Goal: Information Seeking & Learning: Find specific fact

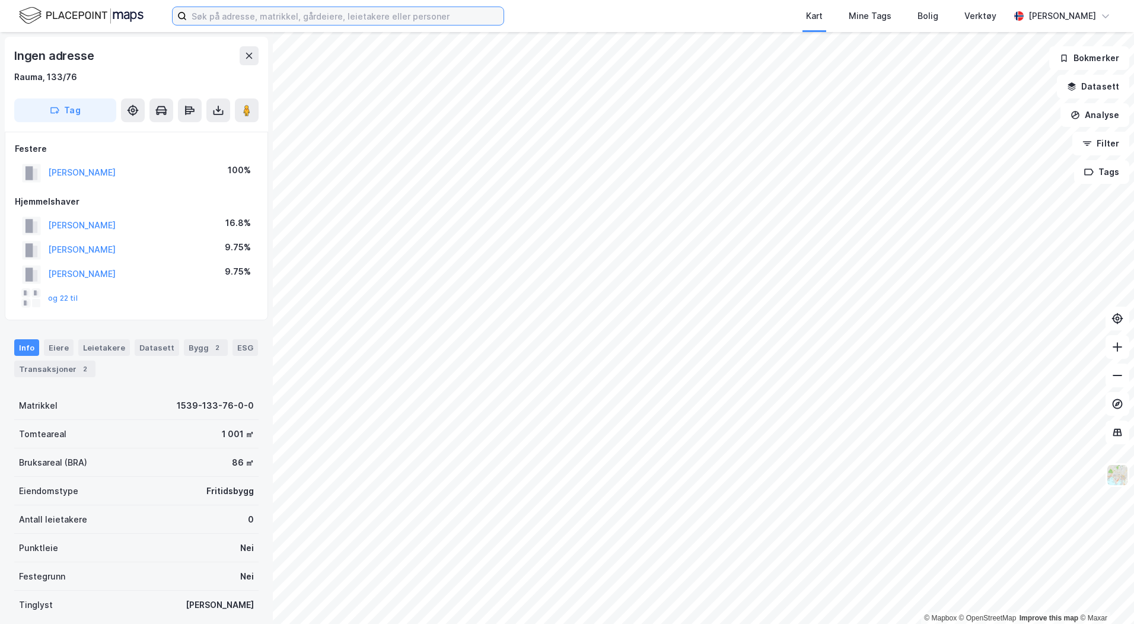
click at [206, 15] on input at bounding box center [345, 16] width 317 height 18
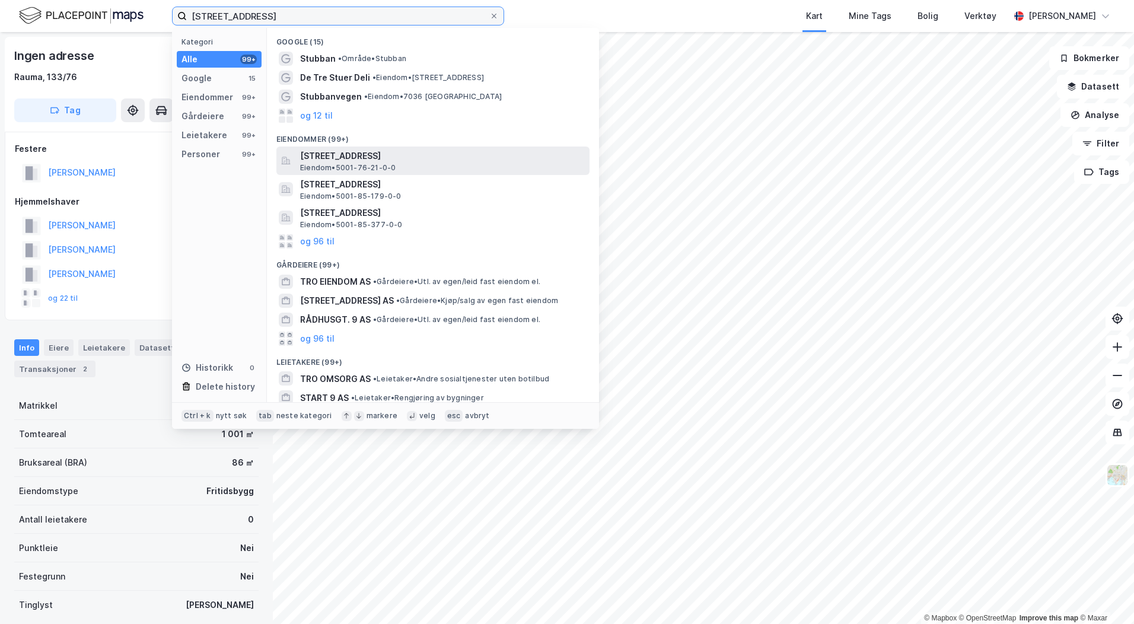
type input "[STREET_ADDRESS]"
click at [411, 166] on div "[STREET_ADDRESS] Eiendom • 5001-76-21-0-0" at bounding box center [443, 161] width 287 height 24
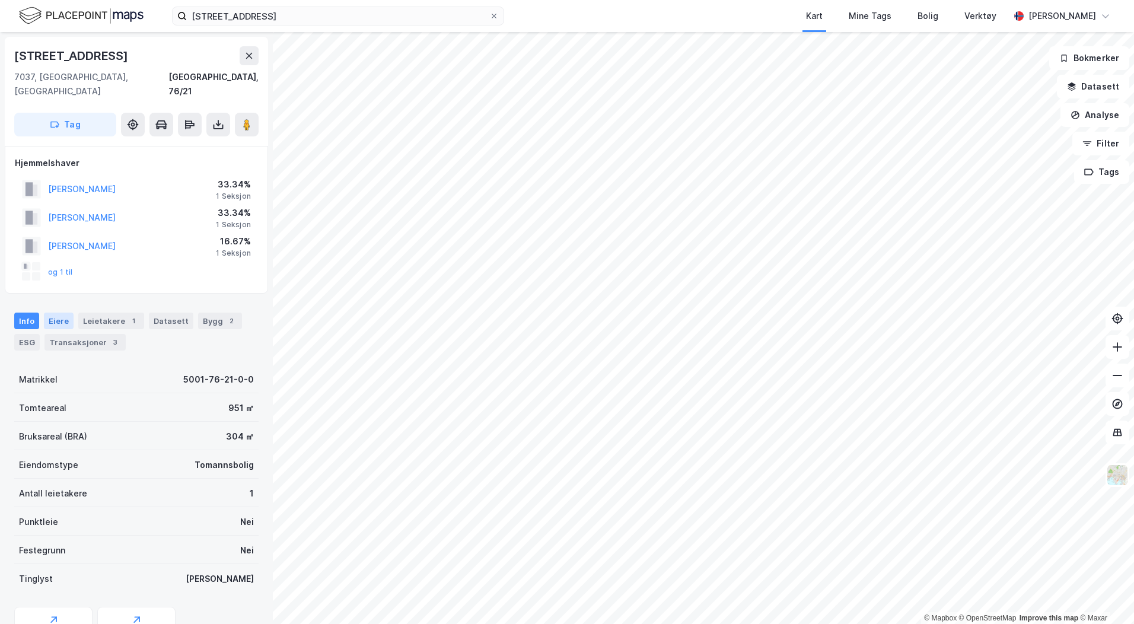
click at [59, 313] on div "Eiere" at bounding box center [59, 321] width 30 height 17
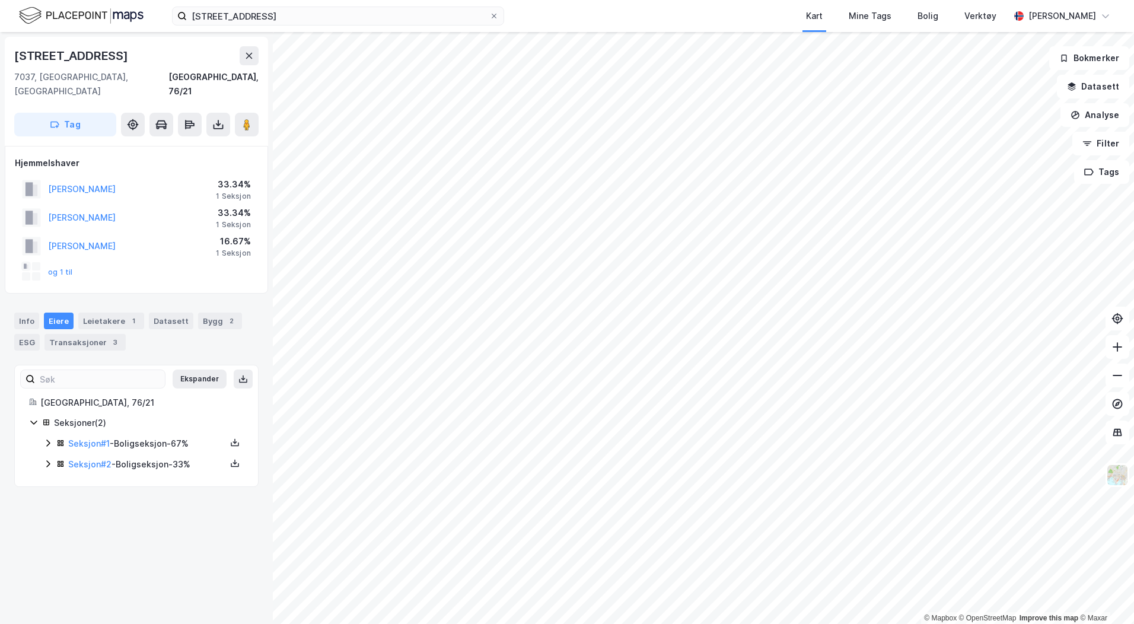
click at [47, 438] on icon at bounding box center [47, 442] width 9 height 9
click at [45, 520] on icon at bounding box center [47, 524] width 9 height 9
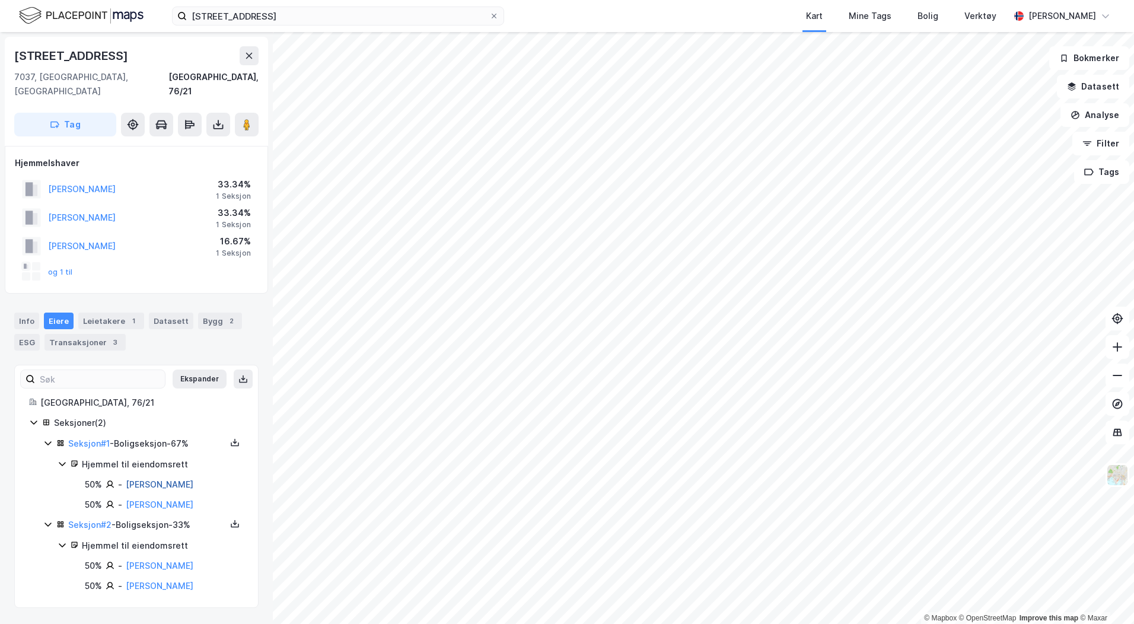
click at [177, 479] on link "[PERSON_NAME]" at bounding box center [160, 484] width 68 height 10
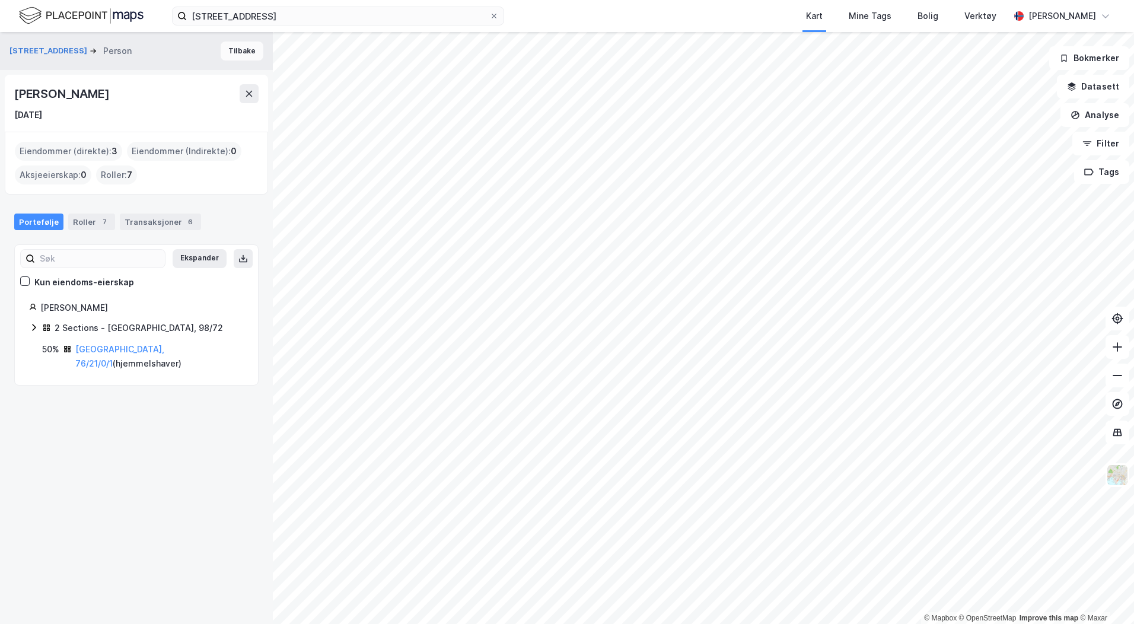
click at [224, 56] on button "Tilbake" at bounding box center [242, 51] width 43 height 19
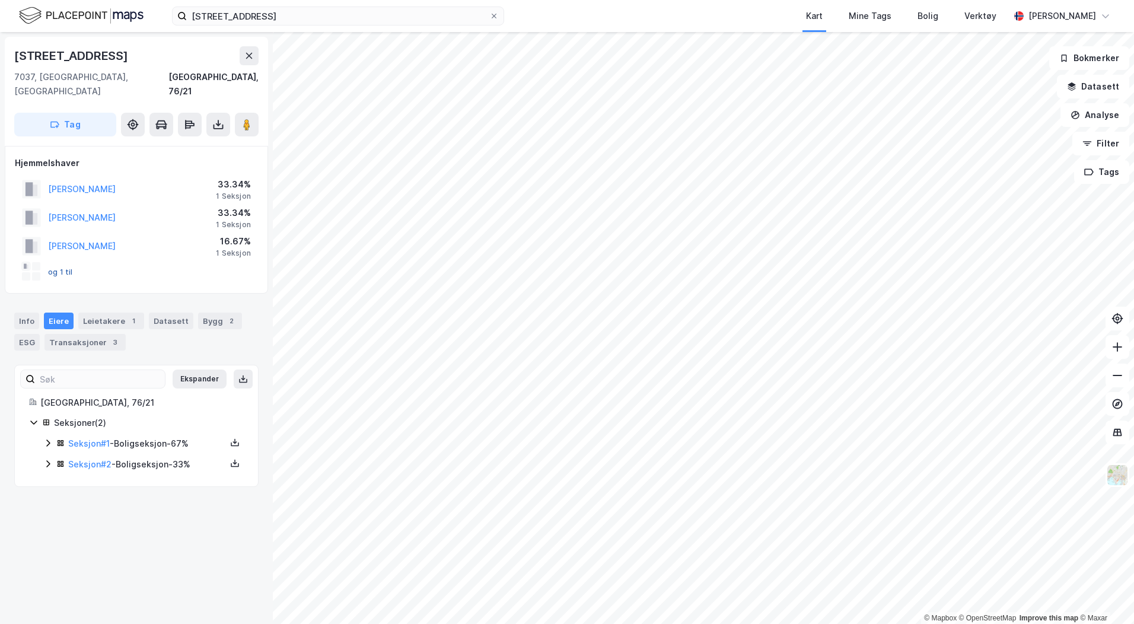
click at [0, 0] on button "og 1 til" at bounding box center [0, 0] width 0 height 0
click at [47, 438] on icon at bounding box center [47, 442] width 9 height 9
click at [0, 0] on button "og 1 til" at bounding box center [0, 0] width 0 height 0
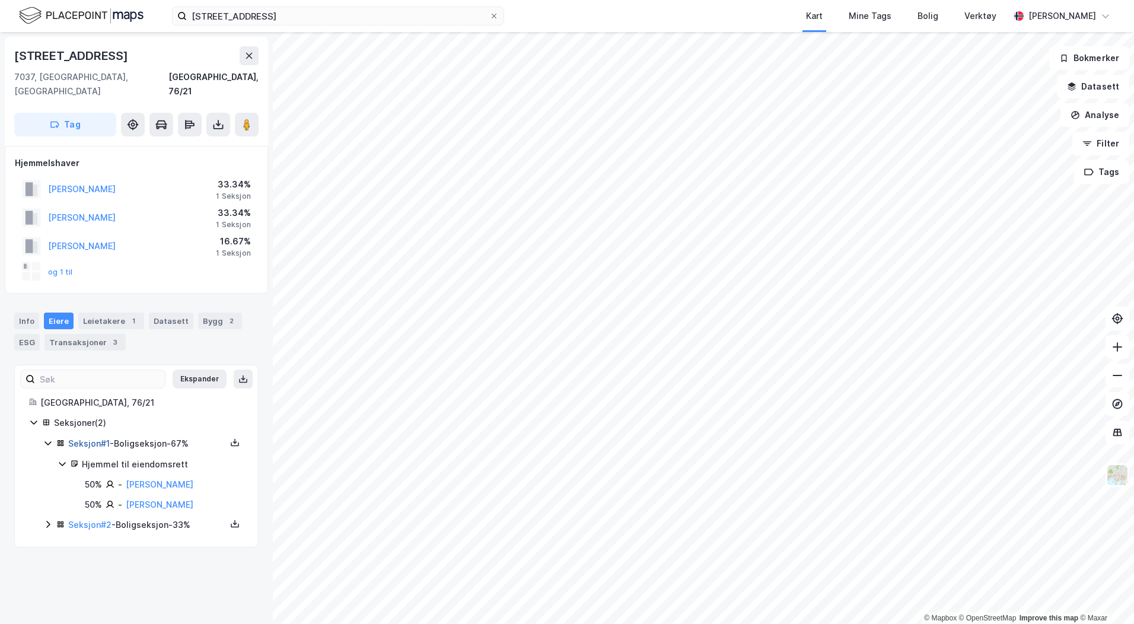
click at [84, 438] on link "Seksjon # 1" at bounding box center [89, 443] width 42 height 10
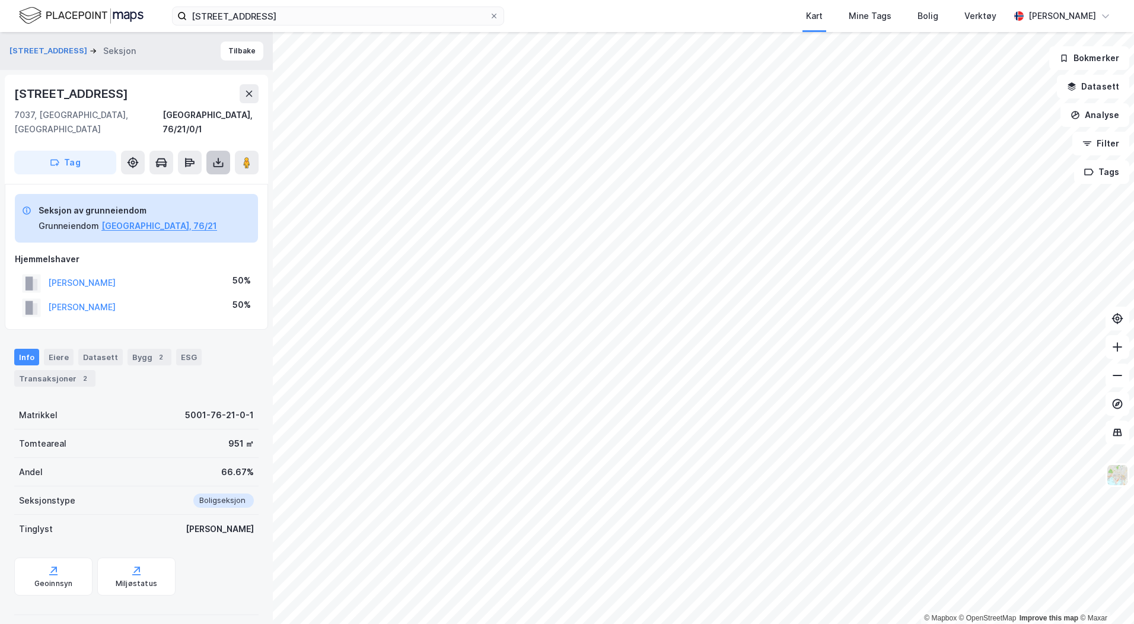
click at [221, 157] on icon at bounding box center [218, 163] width 12 height 12
click at [215, 177] on div "Last ned grunnbok" at bounding box center [167, 186] width 126 height 19
click at [0, 0] on button "[PERSON_NAME]" at bounding box center [0, 0] width 0 height 0
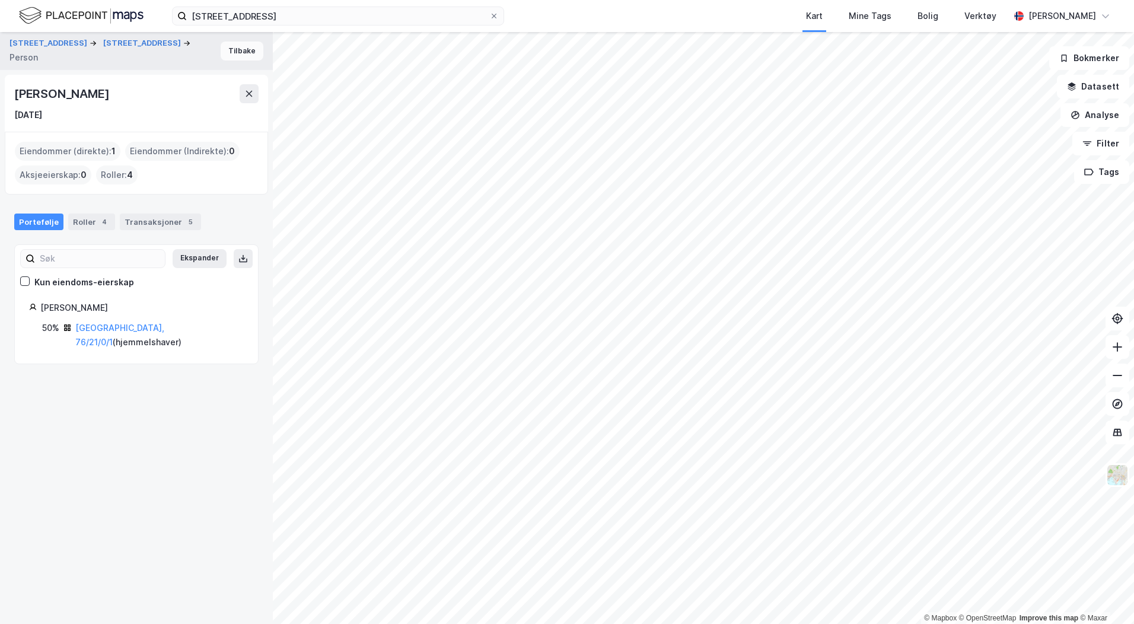
click at [234, 47] on button "Tilbake" at bounding box center [242, 51] width 43 height 19
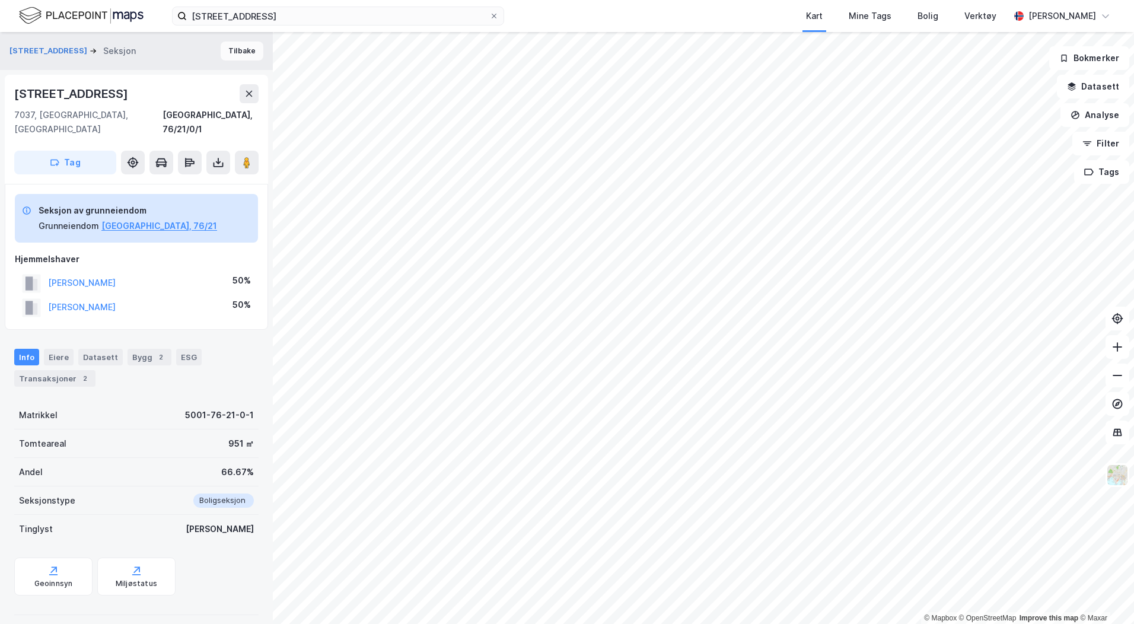
click at [221, 47] on button "Tilbake" at bounding box center [242, 51] width 43 height 19
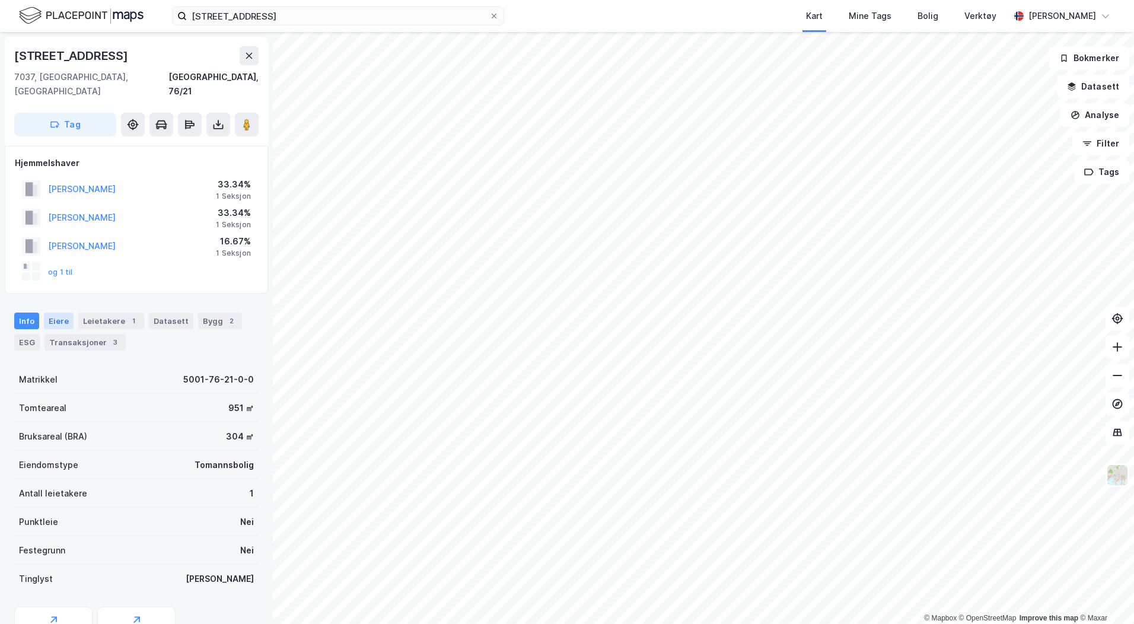
click at [47, 313] on div "Eiere" at bounding box center [59, 321] width 30 height 17
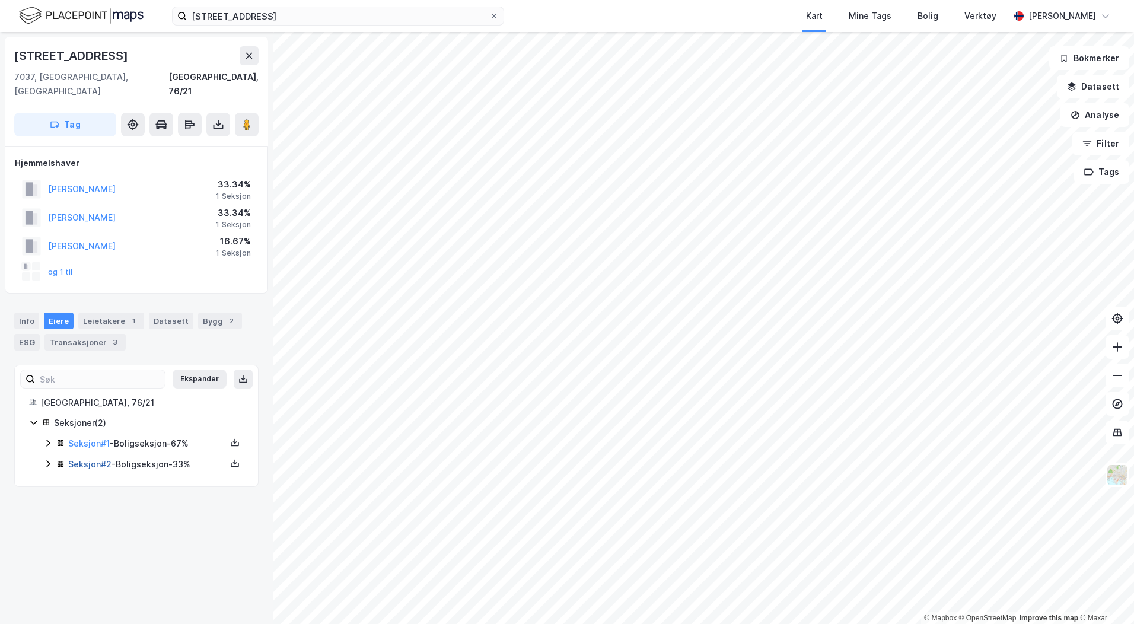
click at [96, 459] on link "Seksjon # 2" at bounding box center [89, 464] width 43 height 10
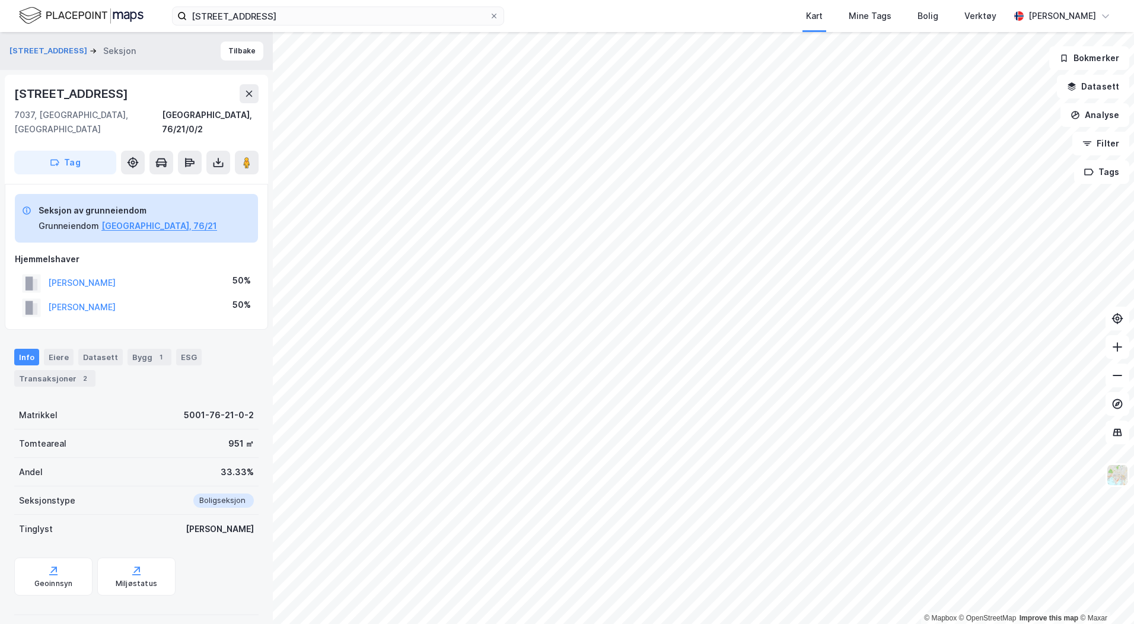
click at [88, 276] on div "[PERSON_NAME]" at bounding box center [82, 283] width 68 height 14
click at [0, 0] on button "[PERSON_NAME]" at bounding box center [0, 0] width 0 height 0
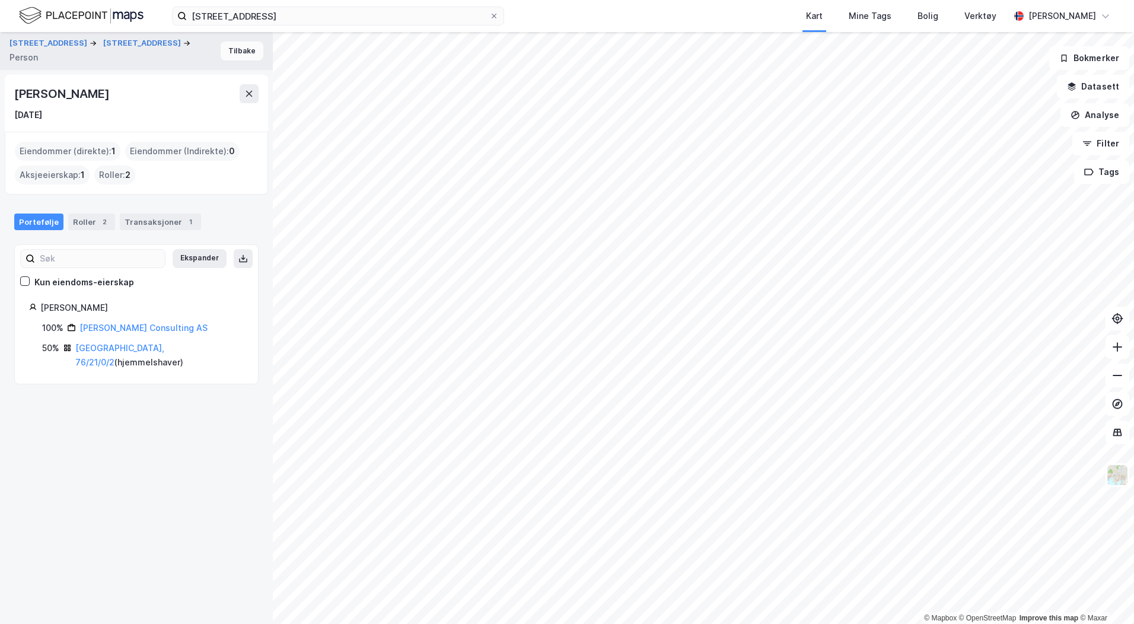
click at [238, 55] on button "Tilbake" at bounding box center [242, 51] width 43 height 19
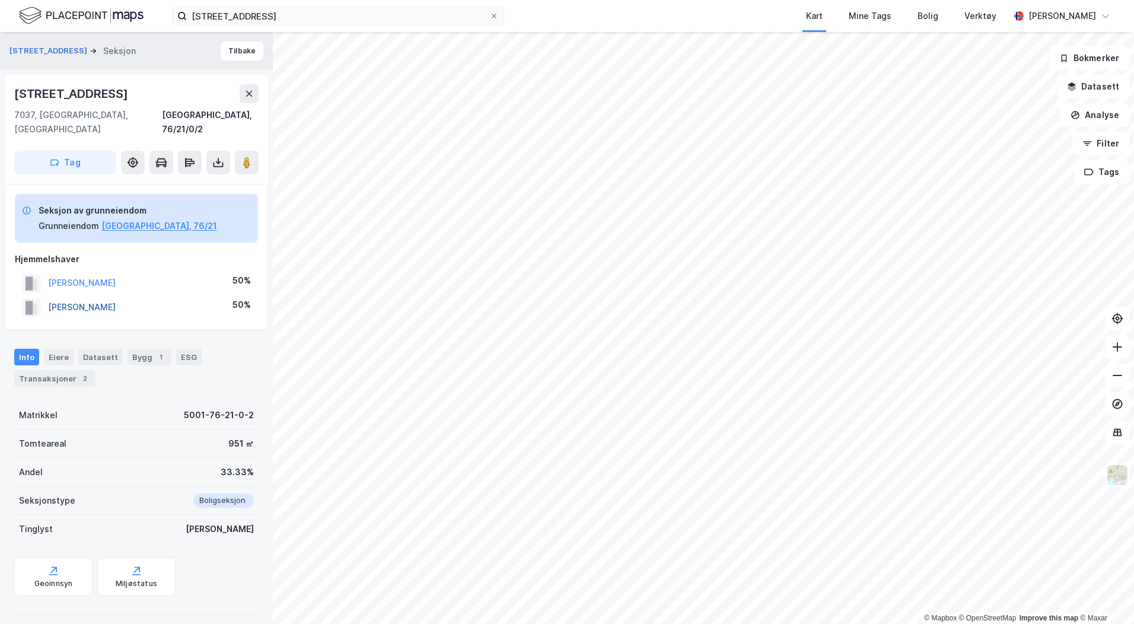
click at [0, 0] on button "[PERSON_NAME]" at bounding box center [0, 0] width 0 height 0
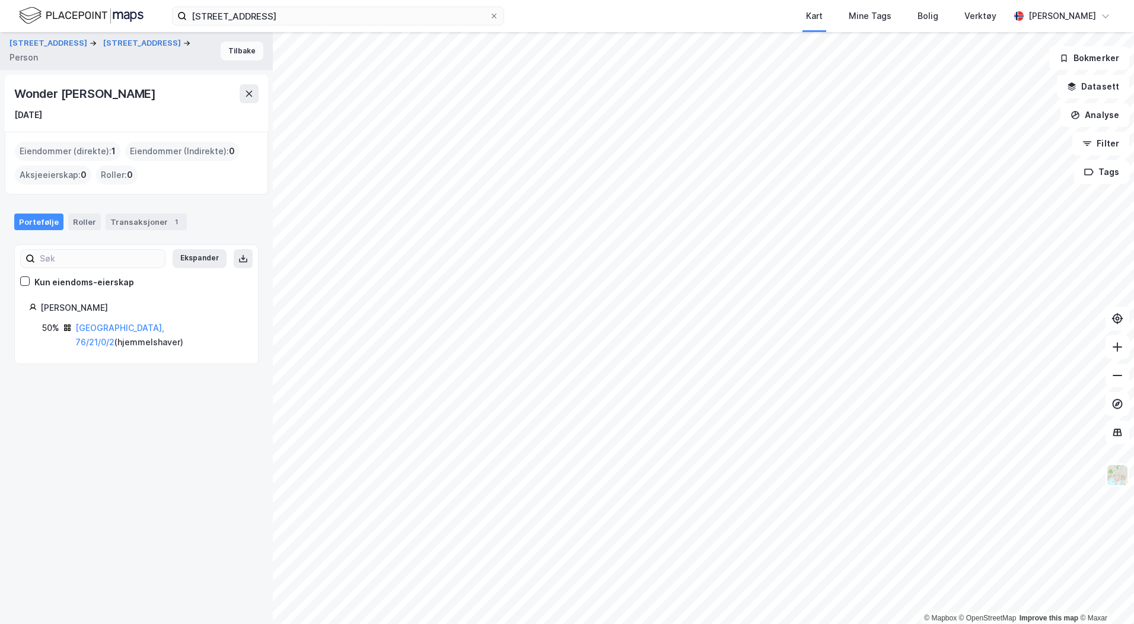
click at [232, 52] on button "Tilbake" at bounding box center [242, 51] width 43 height 19
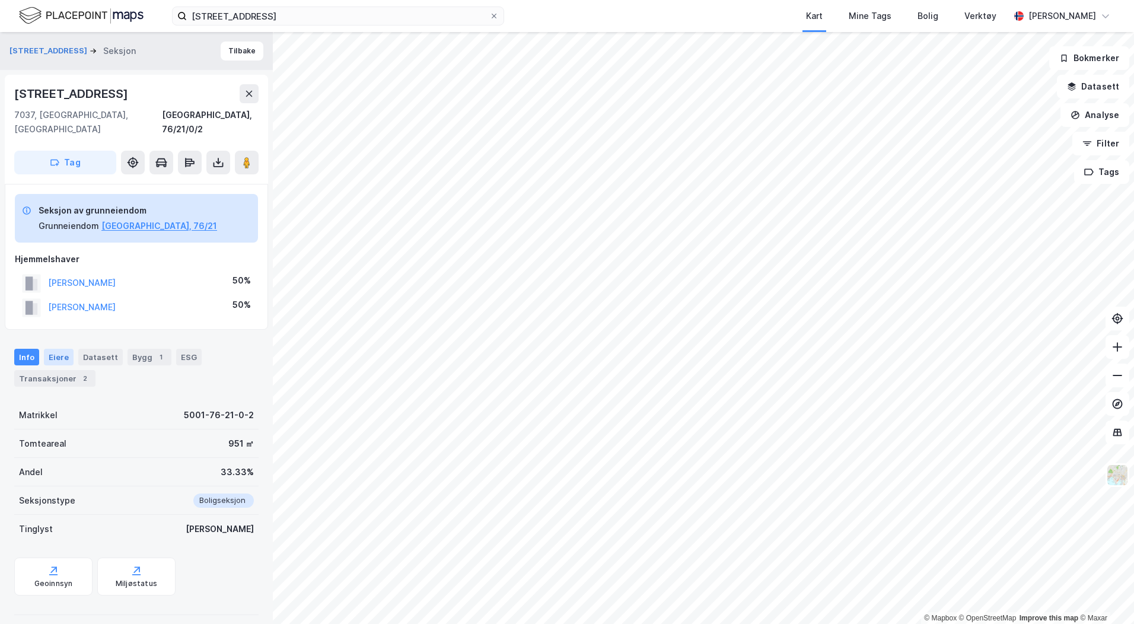
click at [59, 349] on div "Eiere" at bounding box center [59, 357] width 30 height 17
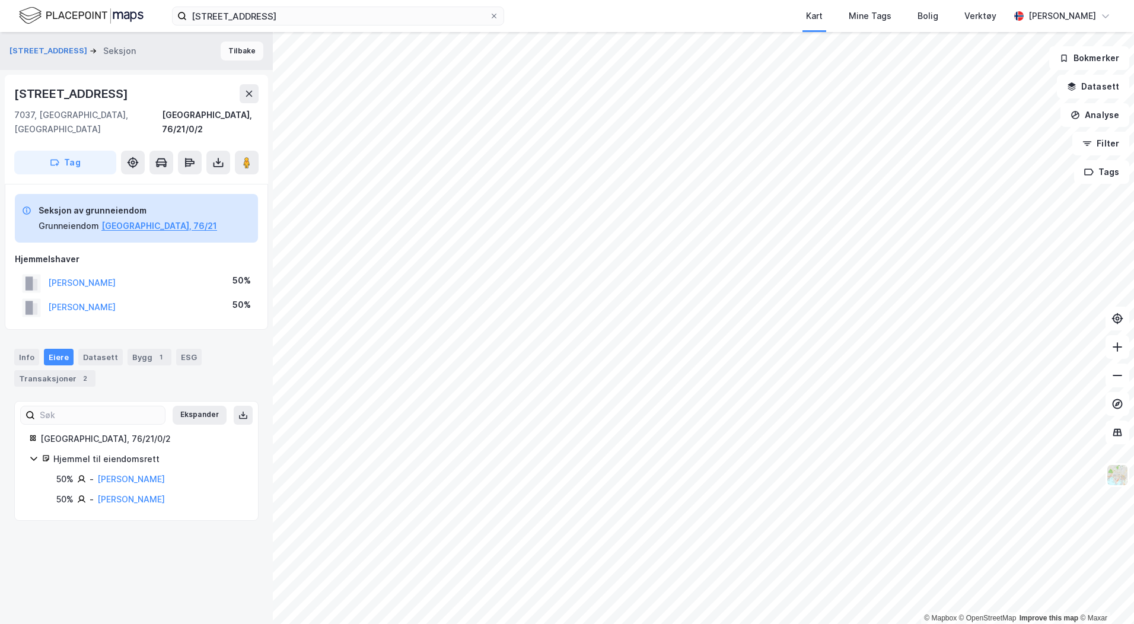
click at [221, 48] on button "Tilbake" at bounding box center [242, 51] width 43 height 19
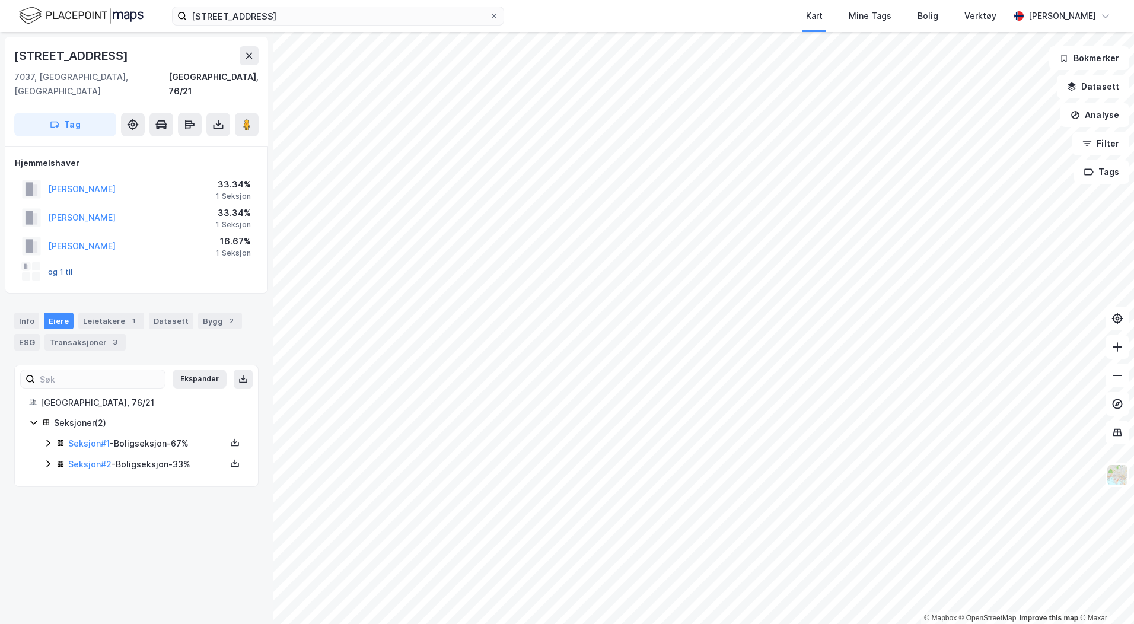
click at [0, 0] on button "og 1 til" at bounding box center [0, 0] width 0 height 0
click at [97, 438] on link "Seksjon # 1" at bounding box center [89, 443] width 42 height 10
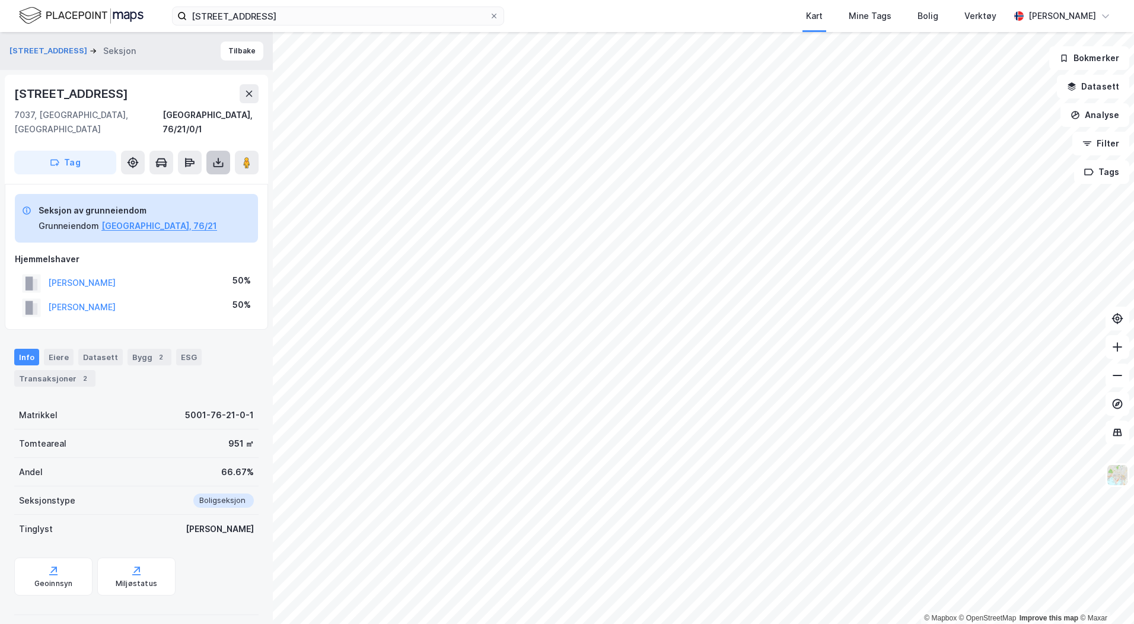
click at [212, 151] on button at bounding box center [218, 163] width 24 height 24
click at [206, 177] on div "Last ned grunnbok" at bounding box center [167, 186] width 126 height 19
click at [241, 54] on button "Tilbake" at bounding box center [242, 51] width 43 height 19
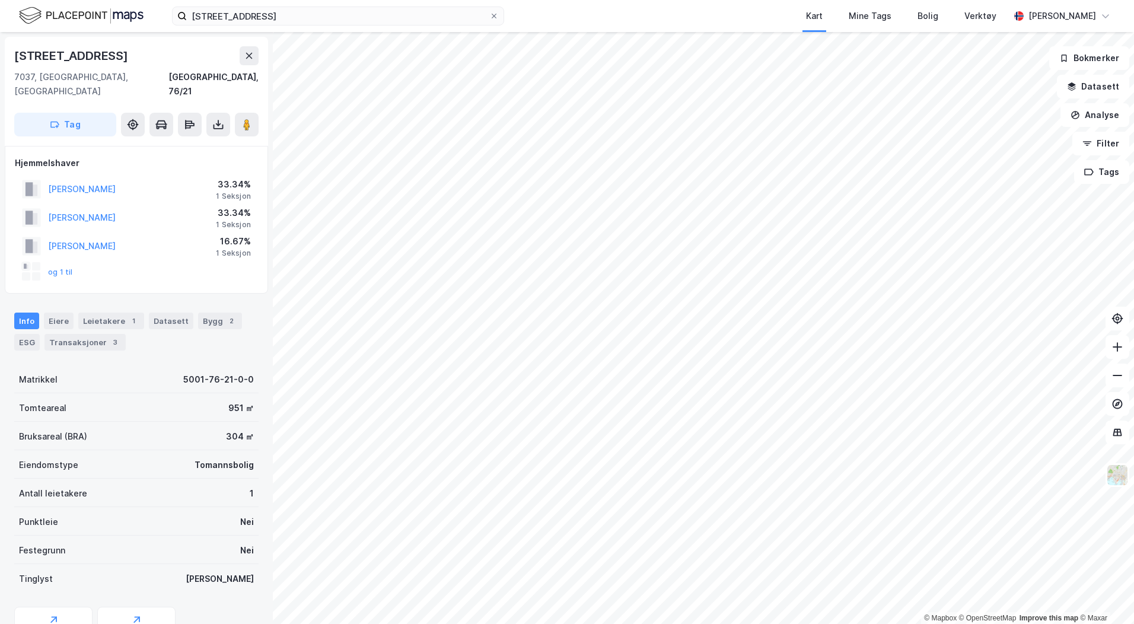
click at [49, 298] on div "Info [PERSON_NAME] 1 Datasett Bygg 2 ESG Transaksjoner 3" at bounding box center [136, 326] width 273 height 57
click at [52, 313] on div "Eiere" at bounding box center [59, 321] width 30 height 17
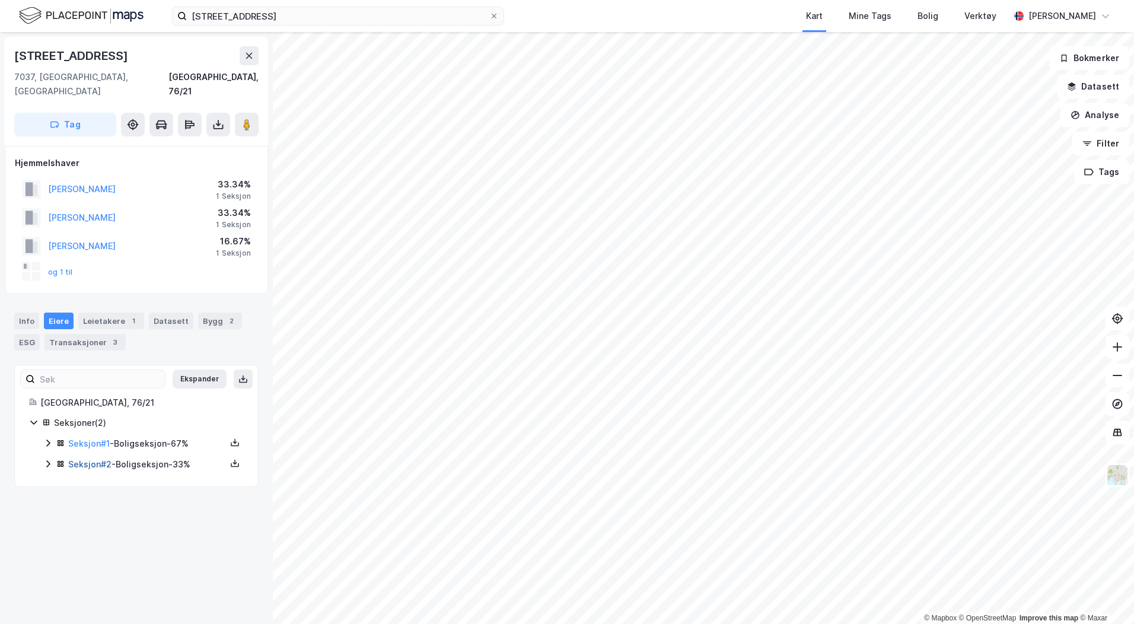
click at [89, 459] on link "Seksjon # 2" at bounding box center [89, 464] width 43 height 10
